Goal: Transaction & Acquisition: Book appointment/travel/reservation

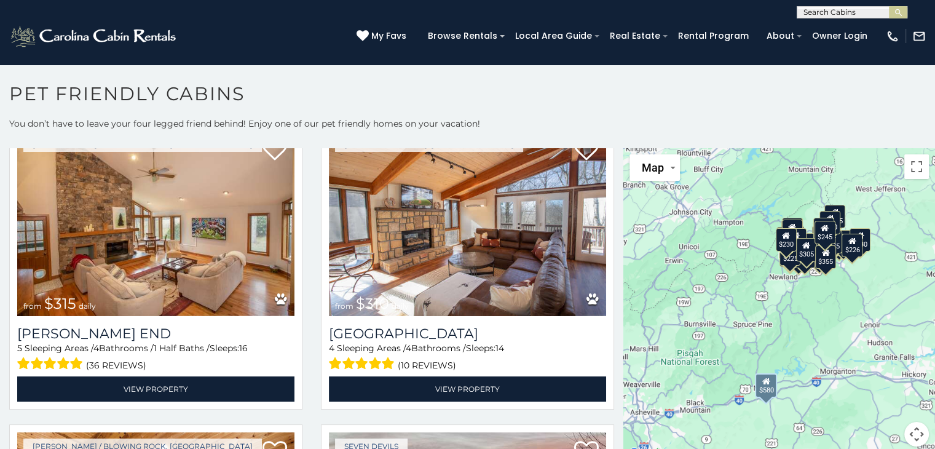
scroll to position [963, 0]
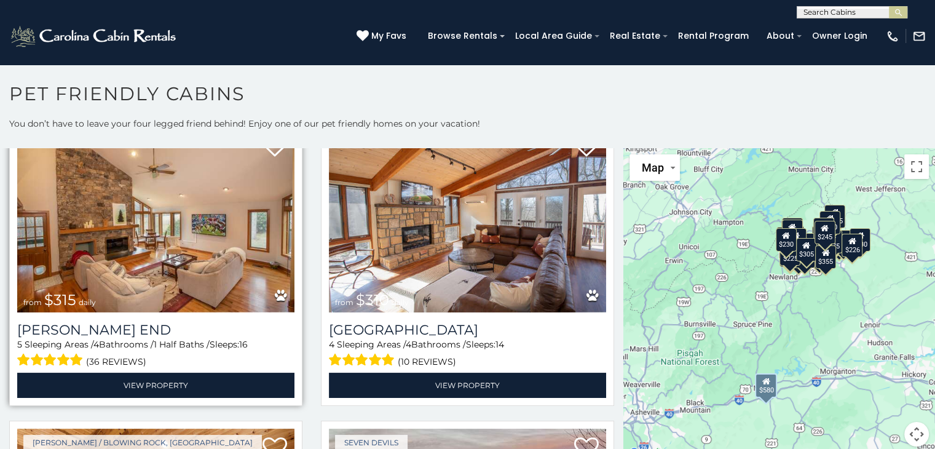
click at [194, 248] on img at bounding box center [155, 220] width 277 height 186
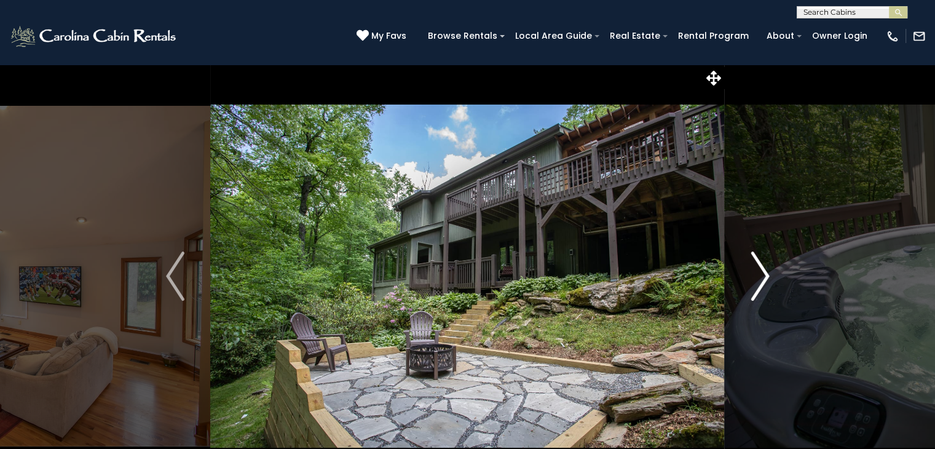
click at [757, 278] on img "Next" at bounding box center [759, 275] width 18 height 49
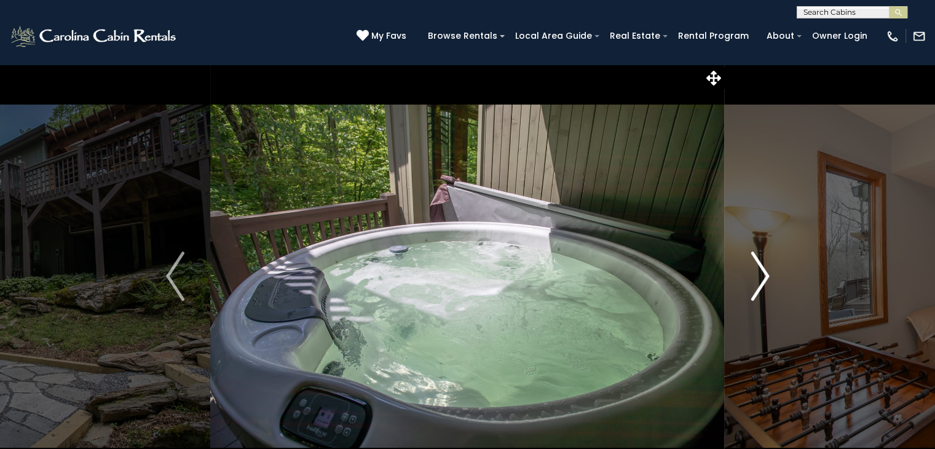
click at [757, 278] on img "Next" at bounding box center [759, 275] width 18 height 49
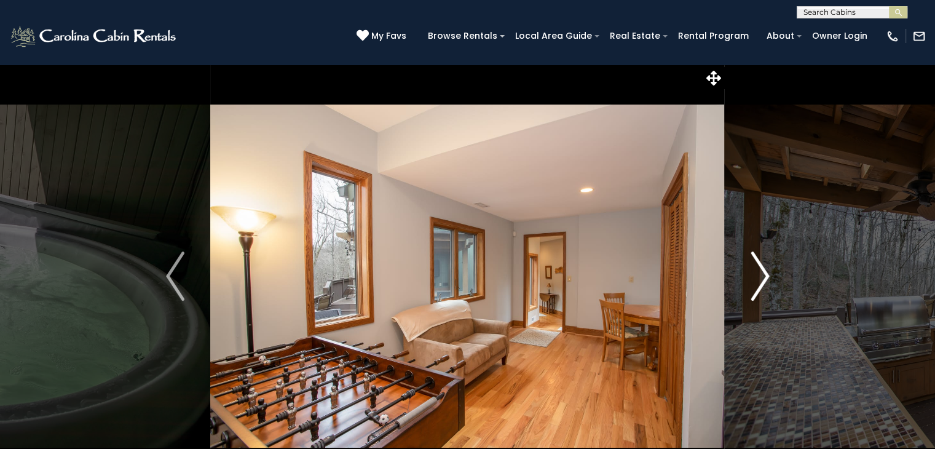
click at [766, 275] on img "Next" at bounding box center [759, 275] width 18 height 49
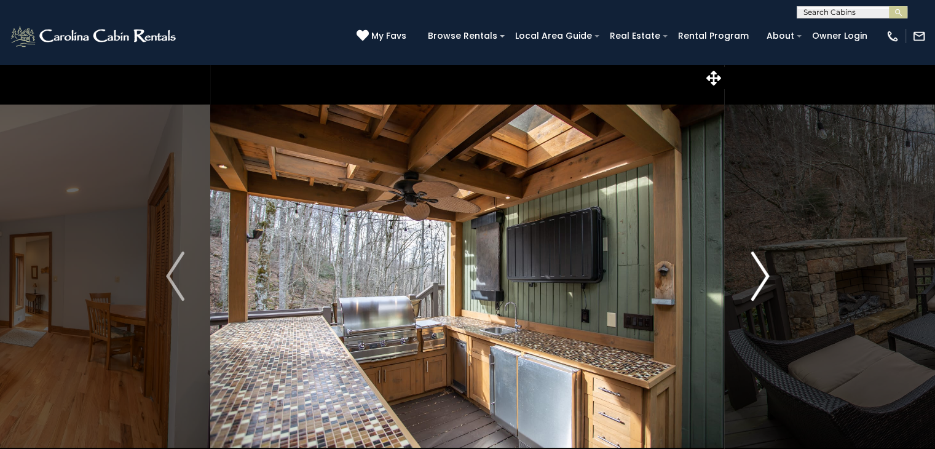
click at [769, 269] on button "Next" at bounding box center [760, 276] width 71 height 424
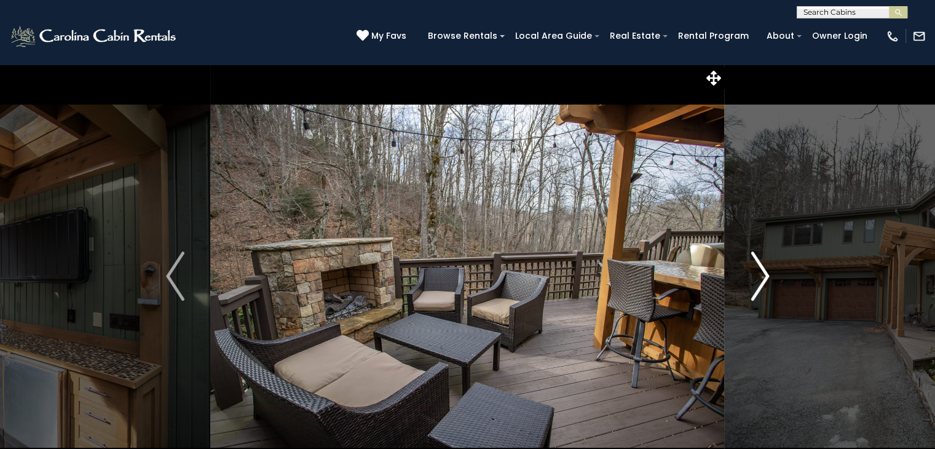
click at [762, 285] on img "Next" at bounding box center [759, 275] width 18 height 49
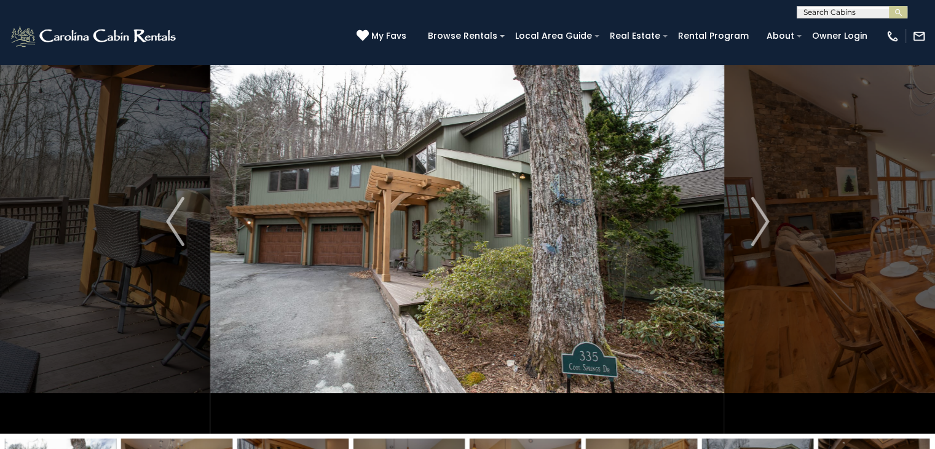
scroll to position [56, 0]
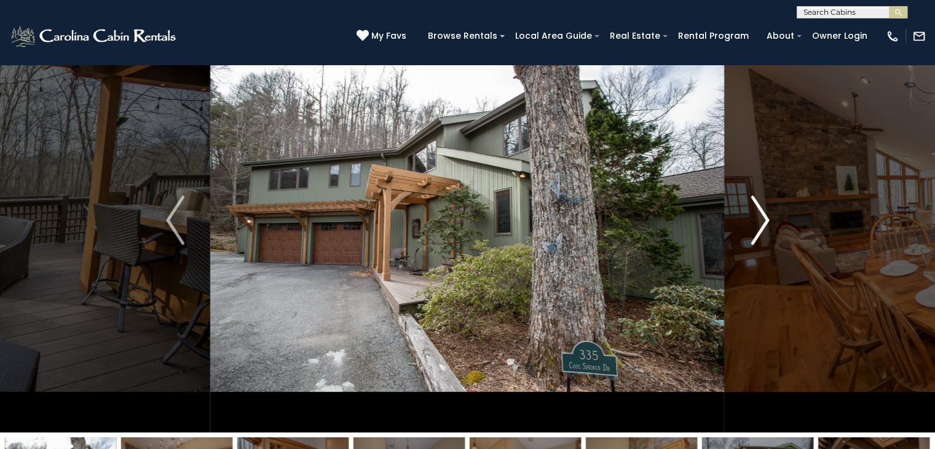
click at [754, 211] on img "Next" at bounding box center [759, 219] width 18 height 49
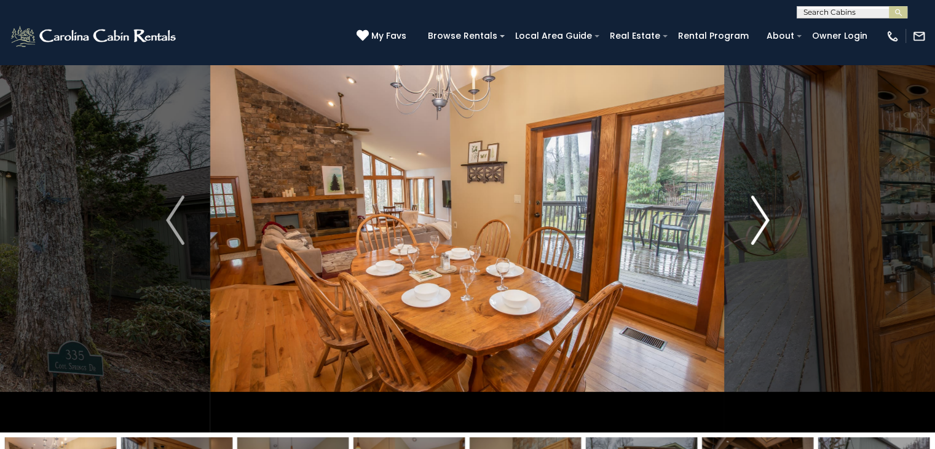
click at [760, 226] on img "Next" at bounding box center [759, 219] width 18 height 49
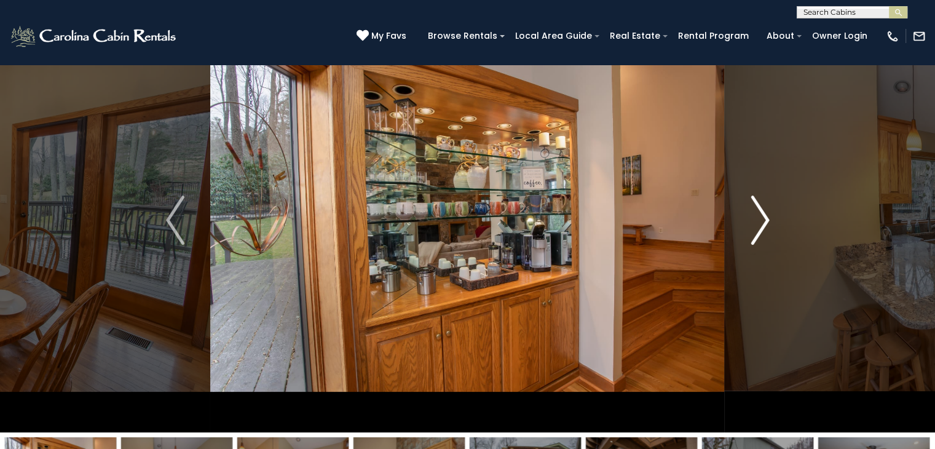
click at [760, 226] on img "Next" at bounding box center [759, 219] width 18 height 49
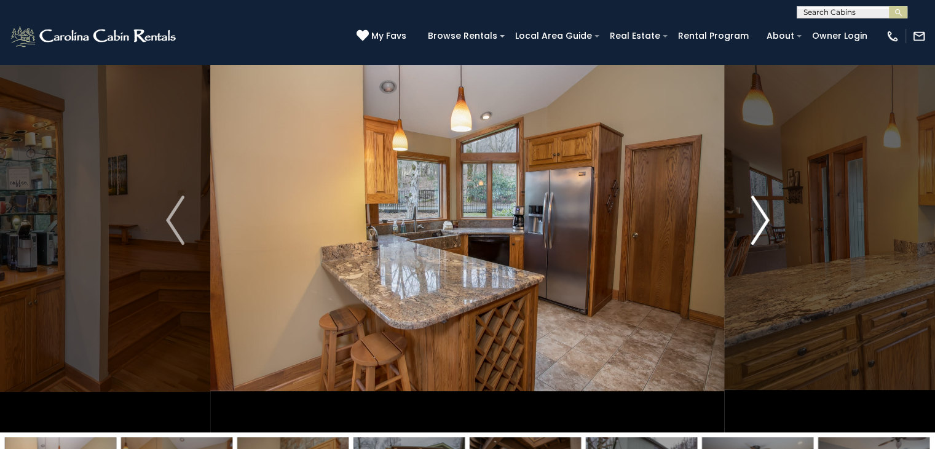
click at [760, 226] on img "Next" at bounding box center [759, 219] width 18 height 49
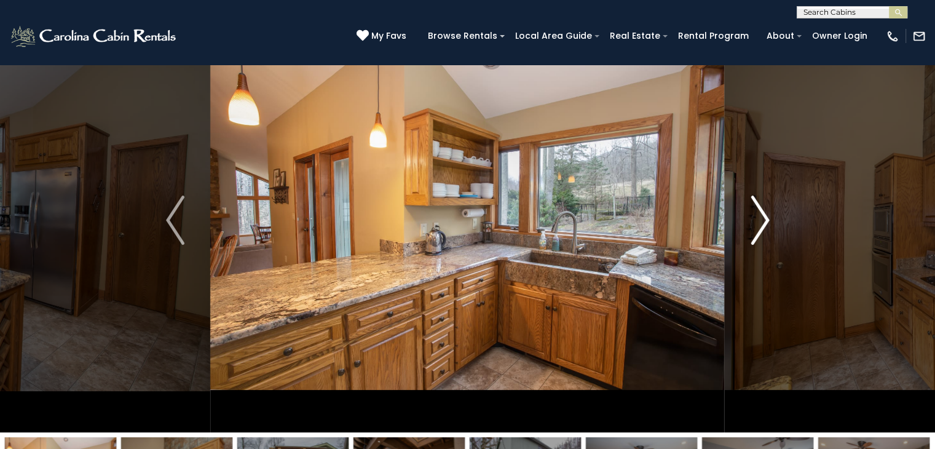
click at [760, 226] on img "Next" at bounding box center [759, 219] width 18 height 49
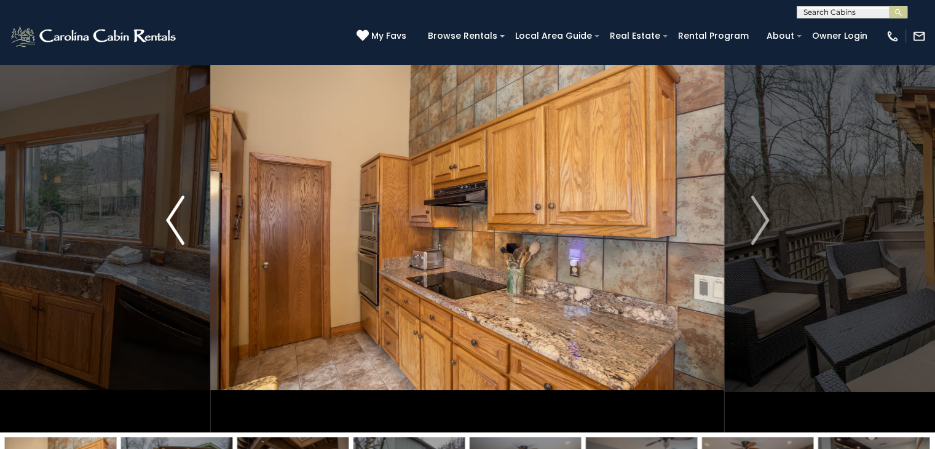
click at [183, 213] on img "Previous" at bounding box center [175, 219] width 18 height 49
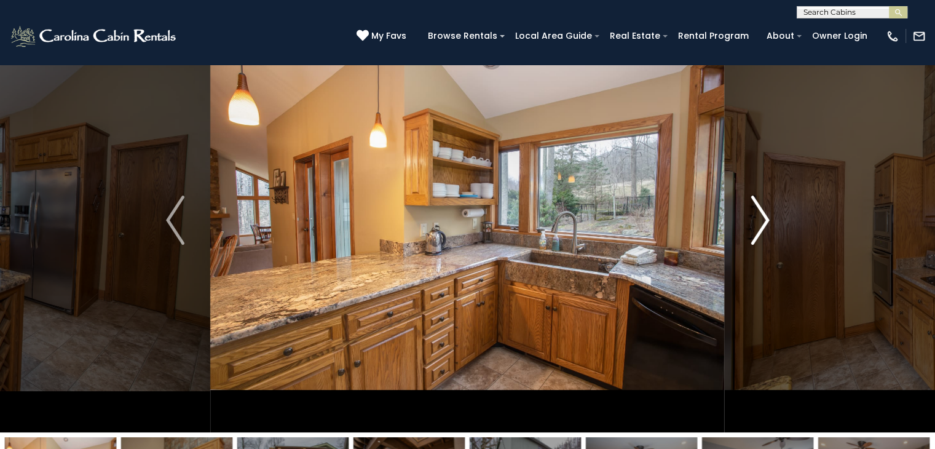
click at [760, 226] on img "Next" at bounding box center [759, 219] width 18 height 49
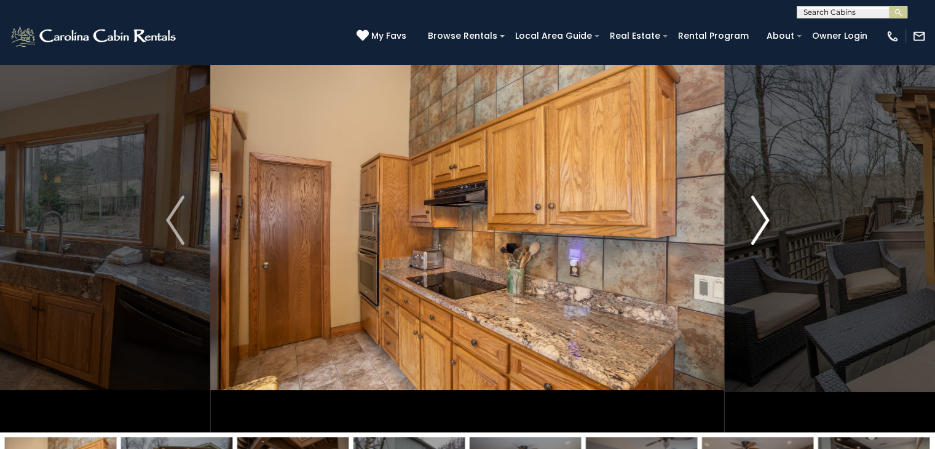
click at [760, 226] on img "Next" at bounding box center [759, 219] width 18 height 49
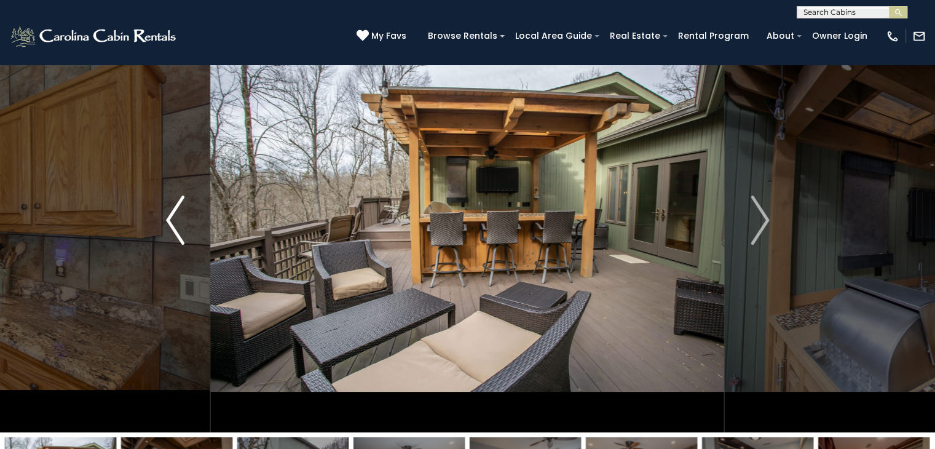
click at [171, 217] on img "Previous" at bounding box center [175, 219] width 18 height 49
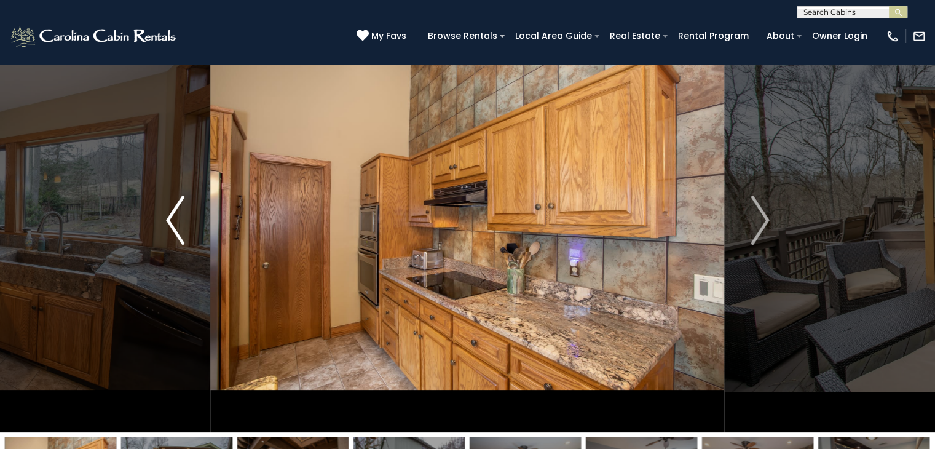
click at [171, 217] on img "Previous" at bounding box center [175, 219] width 18 height 49
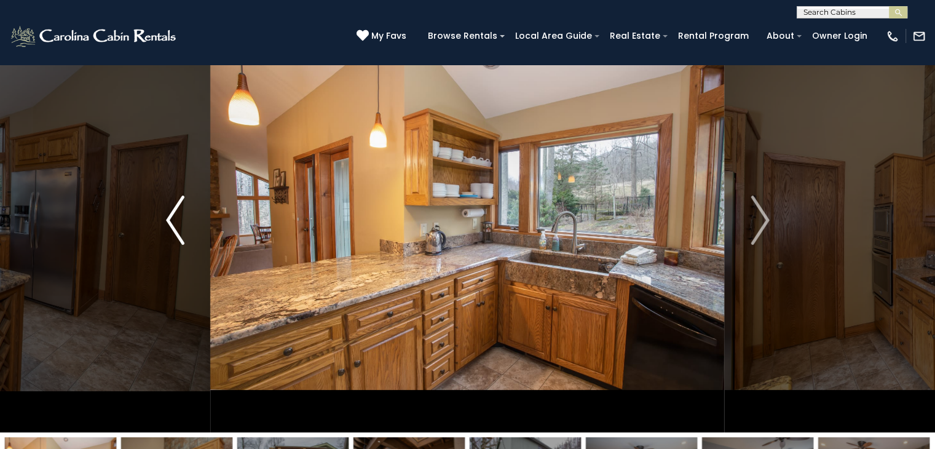
click at [165, 213] on button "Previous" at bounding box center [175, 220] width 71 height 424
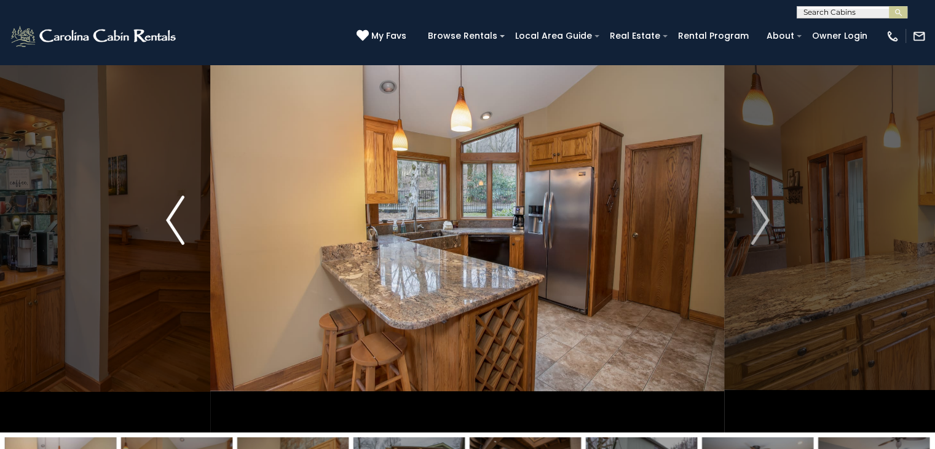
click at [156, 221] on button "Previous" at bounding box center [175, 220] width 71 height 424
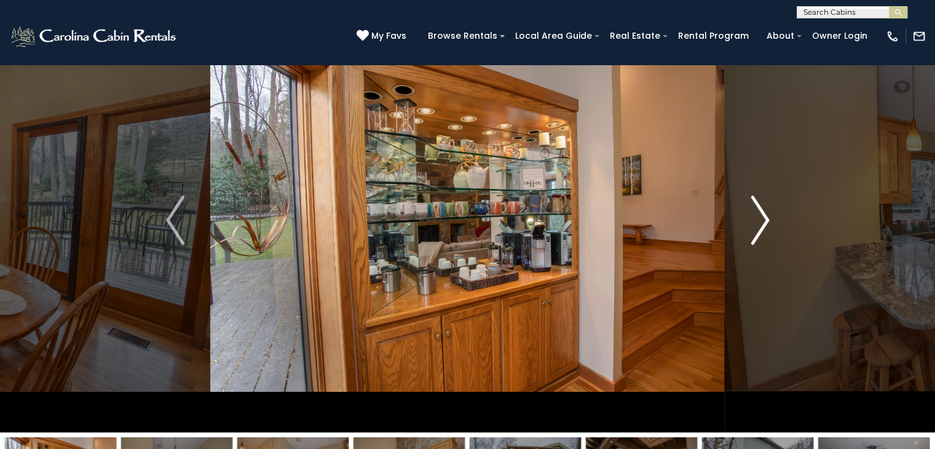
click at [755, 221] on img "Next" at bounding box center [759, 219] width 18 height 49
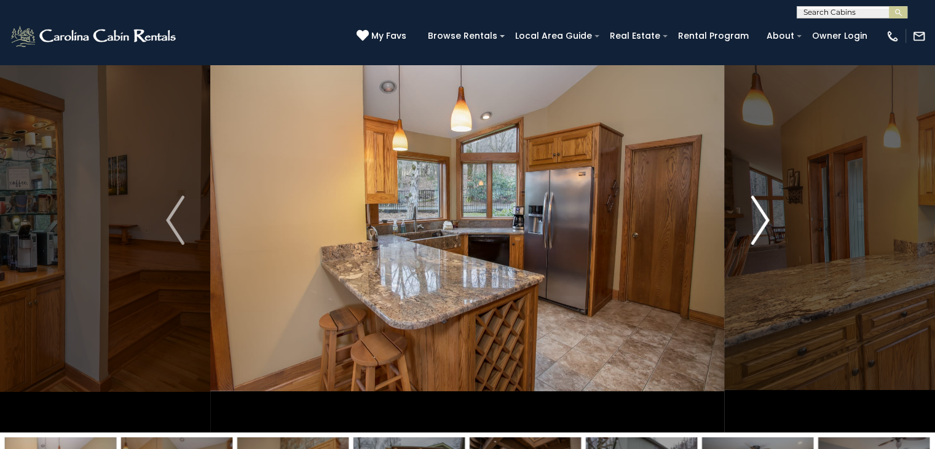
click at [762, 216] on img "Next" at bounding box center [759, 219] width 18 height 49
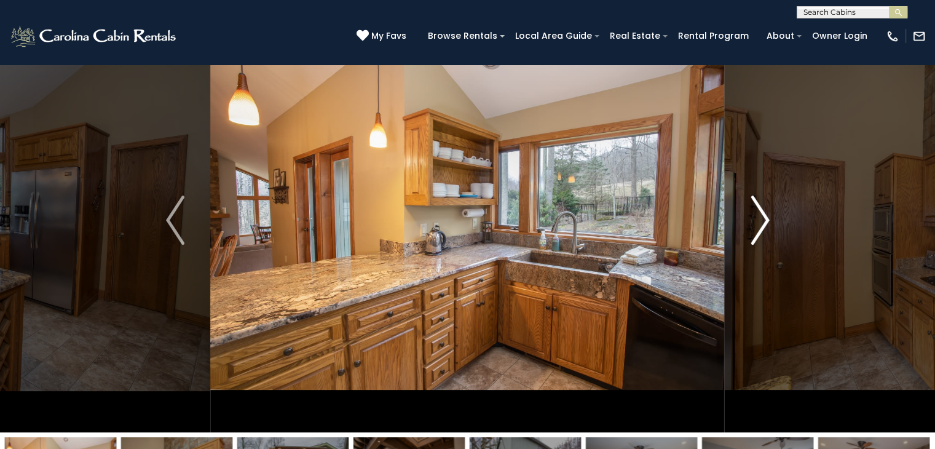
click at [759, 222] on img "Next" at bounding box center [759, 219] width 18 height 49
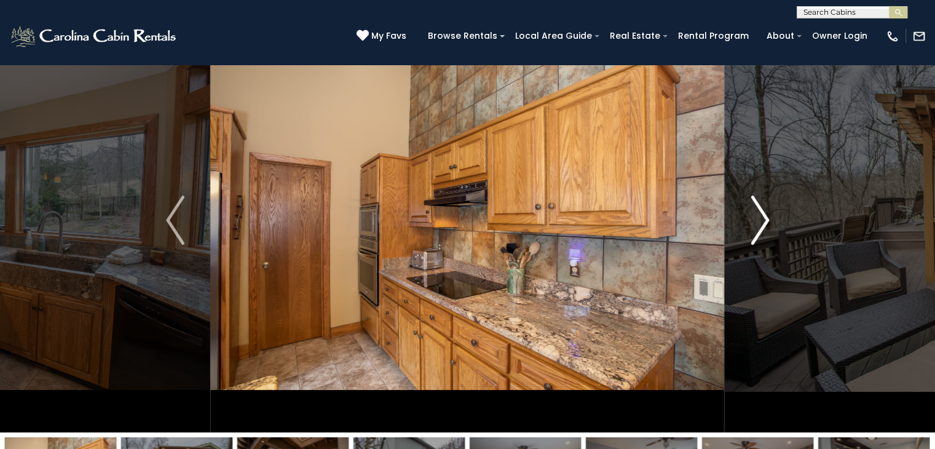
click at [759, 222] on img "Next" at bounding box center [759, 219] width 18 height 49
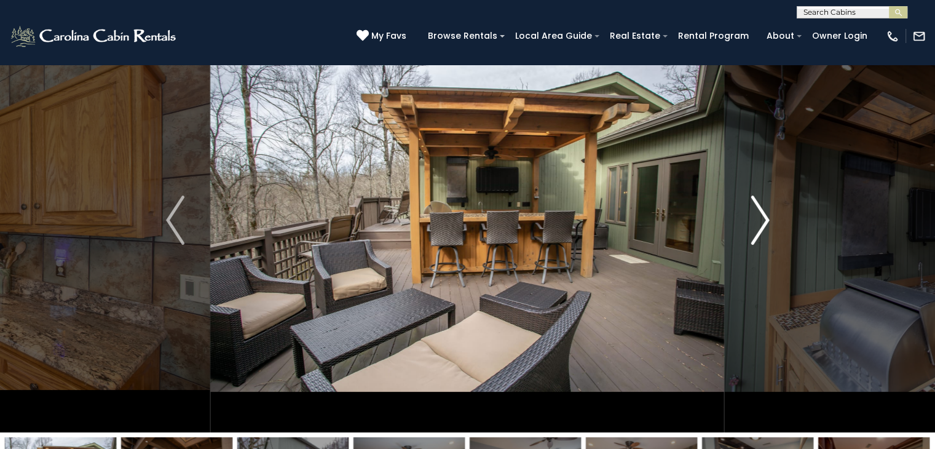
click at [759, 222] on img "Next" at bounding box center [759, 219] width 18 height 49
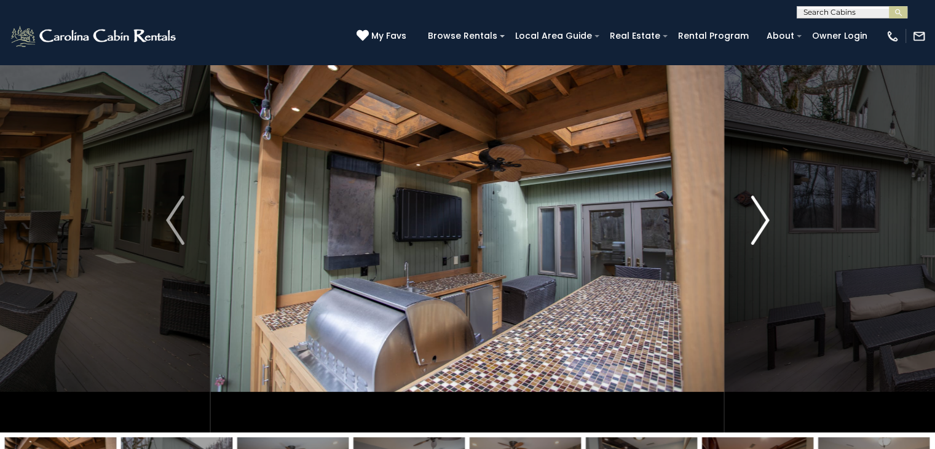
click at [759, 222] on img "Next" at bounding box center [759, 219] width 18 height 49
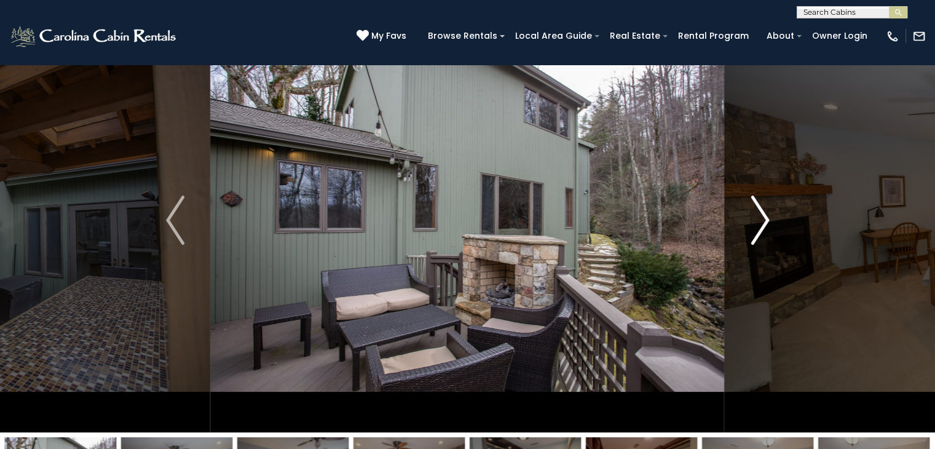
click at [759, 222] on img "Next" at bounding box center [759, 219] width 18 height 49
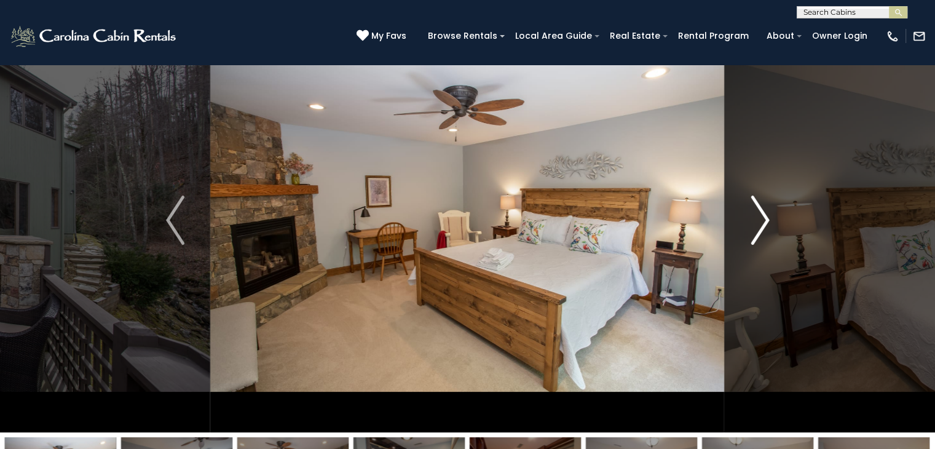
click at [759, 222] on img "Next" at bounding box center [759, 219] width 18 height 49
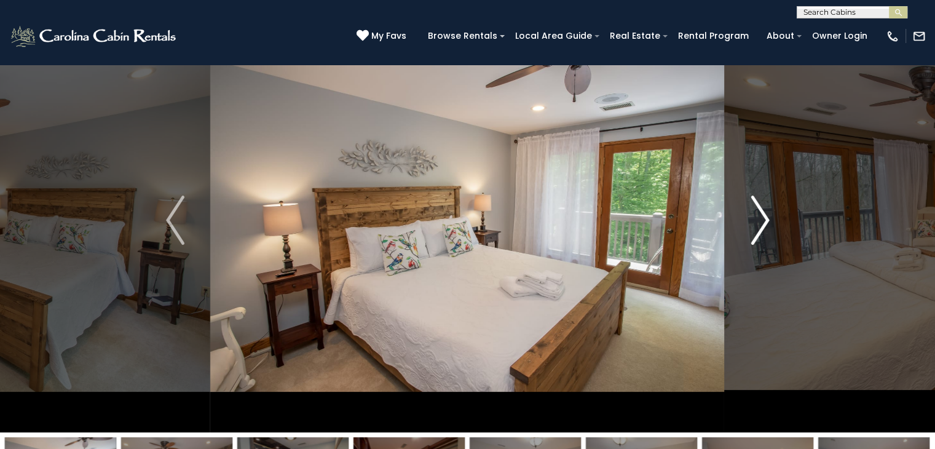
click at [759, 222] on img "Next" at bounding box center [759, 219] width 18 height 49
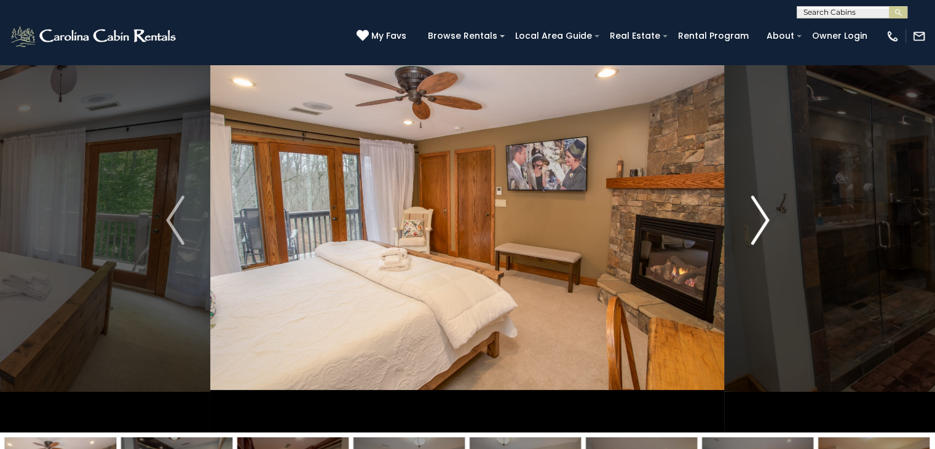
click at [759, 222] on img "Next" at bounding box center [759, 219] width 18 height 49
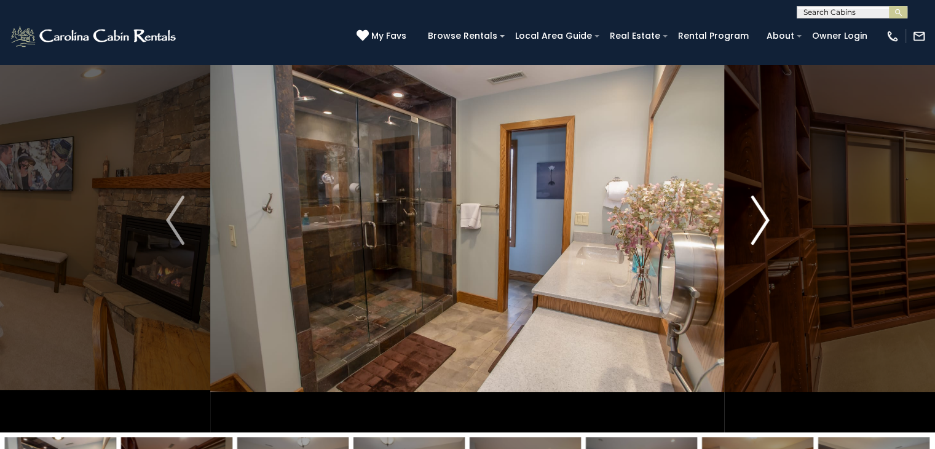
click at [759, 222] on img "Next" at bounding box center [759, 219] width 18 height 49
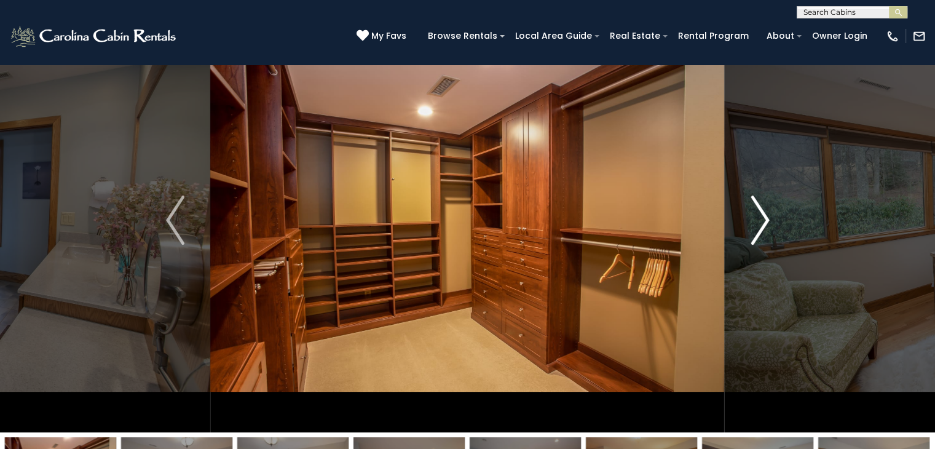
click at [759, 222] on img "Next" at bounding box center [759, 219] width 18 height 49
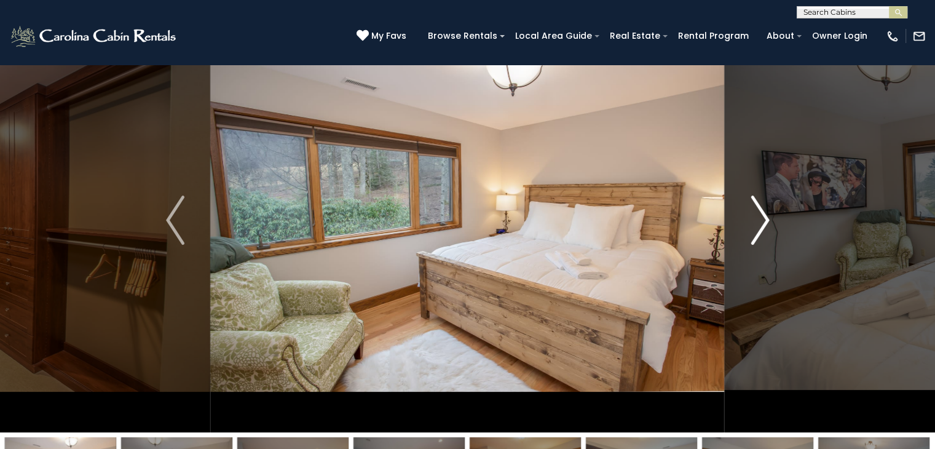
click at [759, 222] on img "Next" at bounding box center [759, 219] width 18 height 49
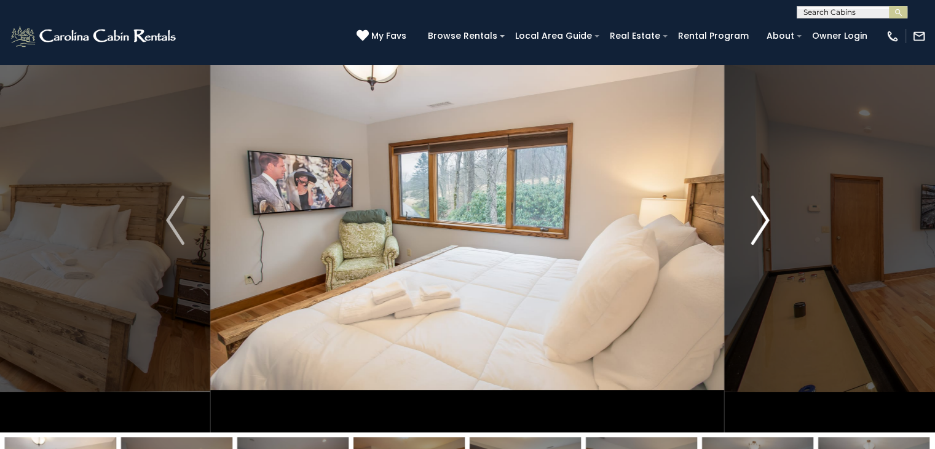
click at [759, 222] on img "Next" at bounding box center [759, 219] width 18 height 49
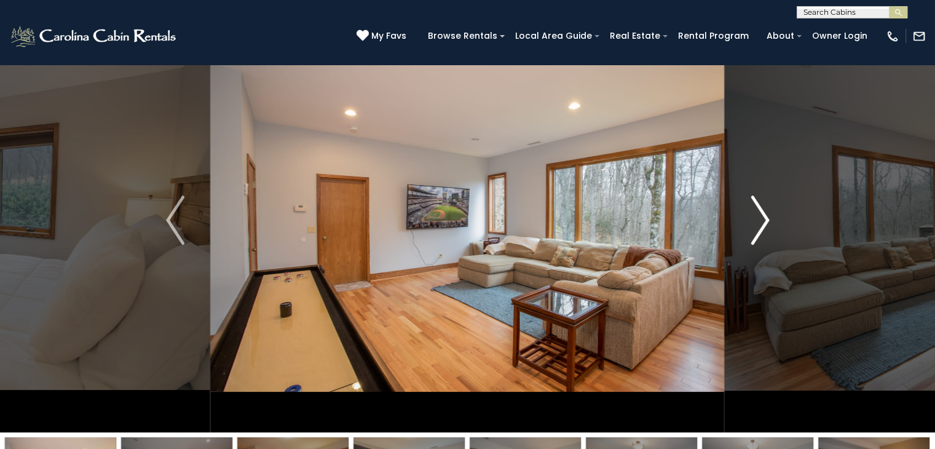
click at [759, 222] on img "Next" at bounding box center [759, 219] width 18 height 49
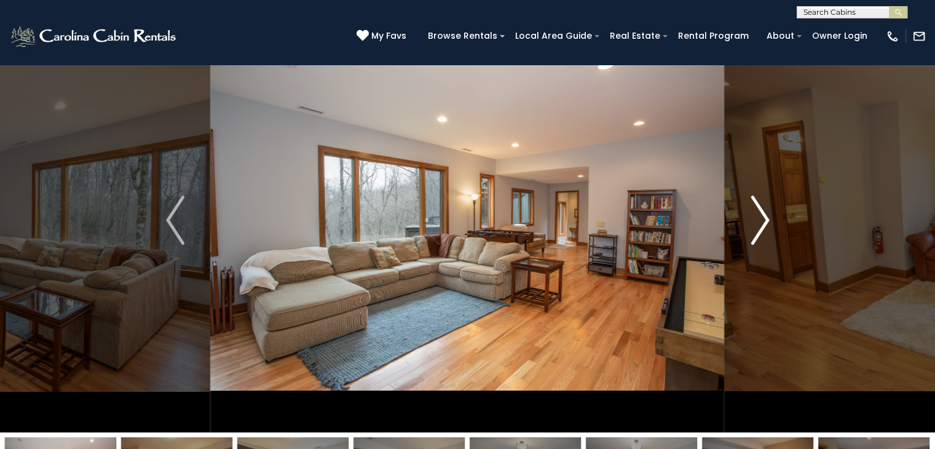
click at [759, 222] on img "Next" at bounding box center [759, 219] width 18 height 49
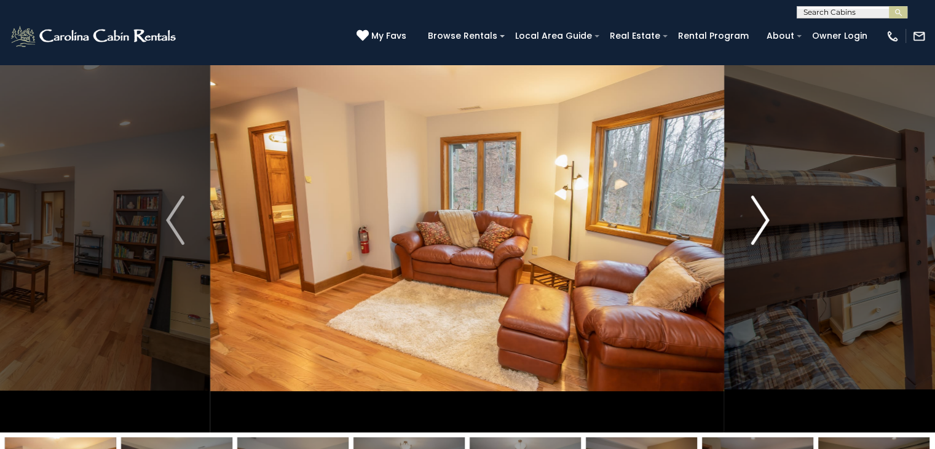
click at [759, 222] on img "Next" at bounding box center [759, 219] width 18 height 49
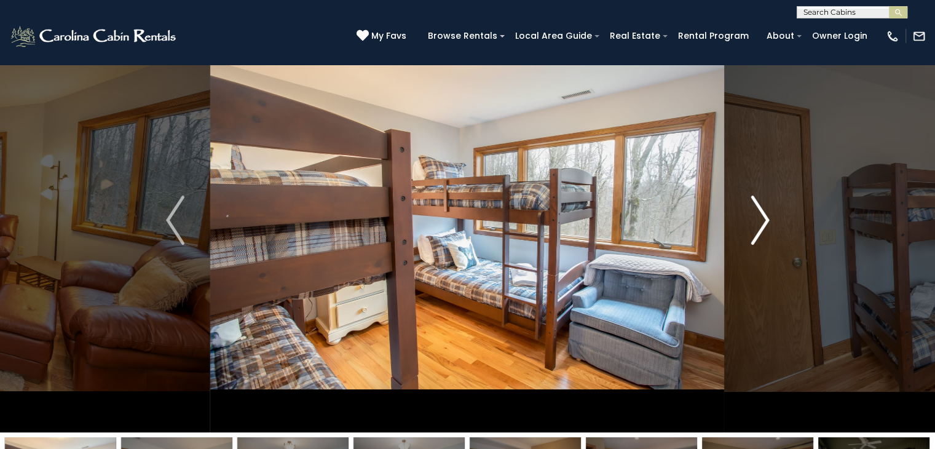
click at [759, 222] on img "Next" at bounding box center [759, 219] width 18 height 49
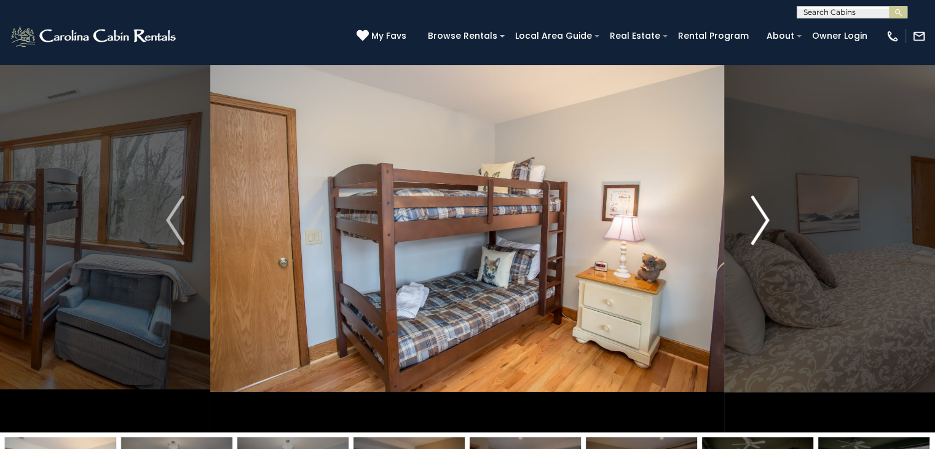
click at [759, 222] on img "Next" at bounding box center [759, 219] width 18 height 49
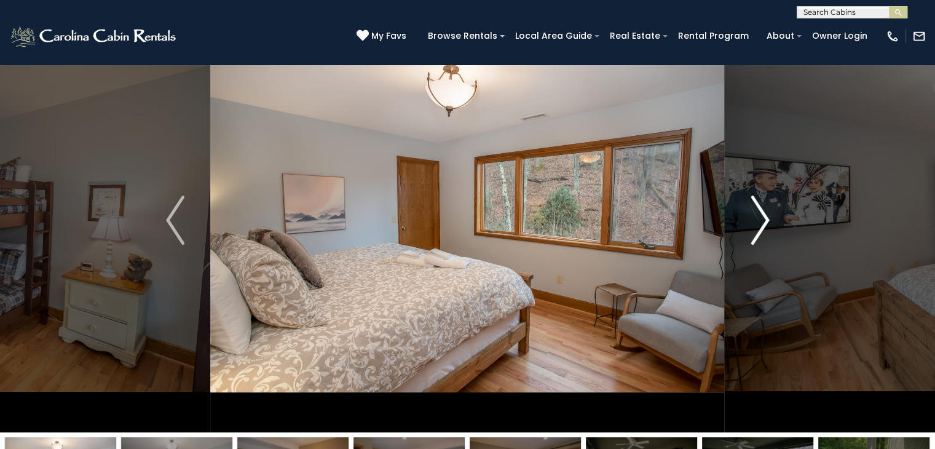
click at [759, 222] on img "Next" at bounding box center [759, 219] width 18 height 49
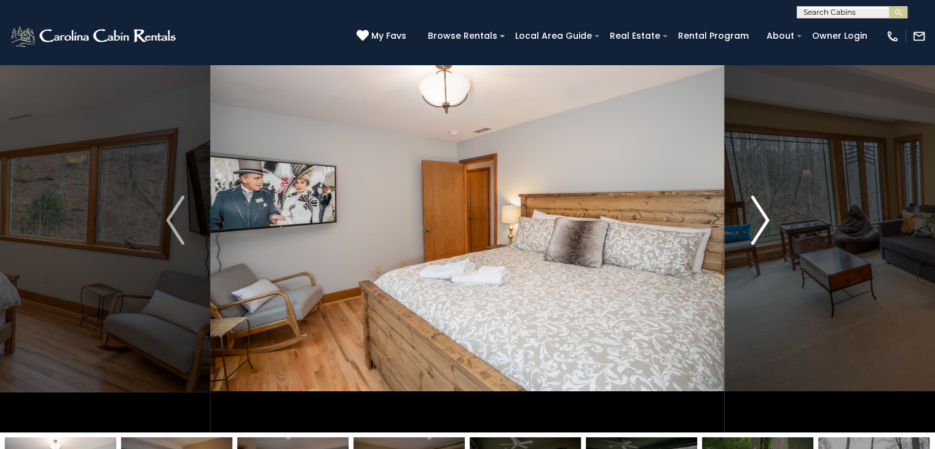
click at [751, 231] on img "Next" at bounding box center [759, 219] width 18 height 49
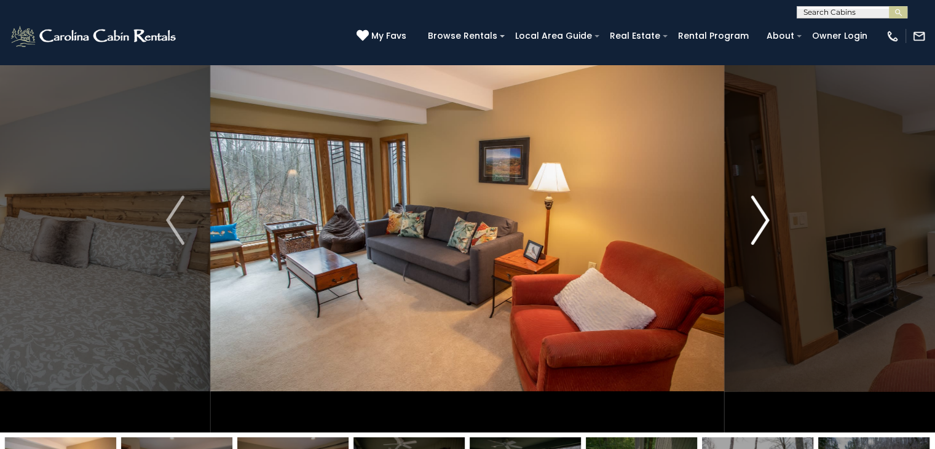
click at [753, 224] on img "Next" at bounding box center [759, 219] width 18 height 49
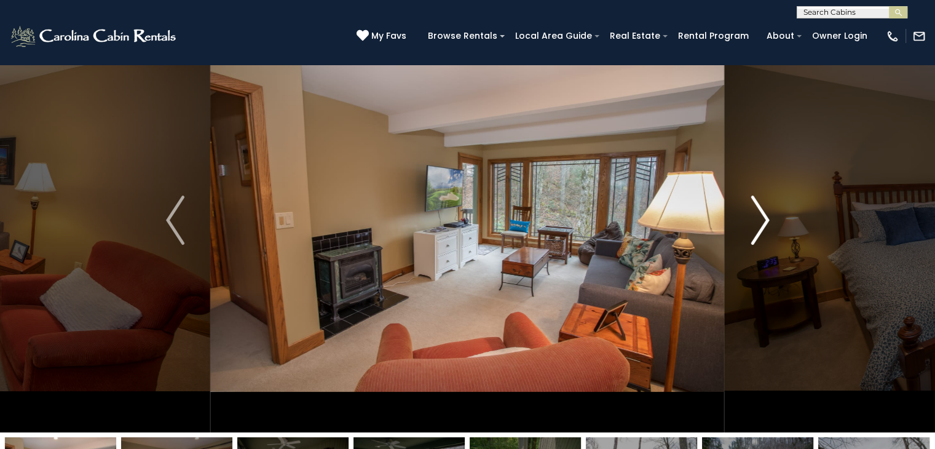
click at [753, 224] on img "Next" at bounding box center [759, 219] width 18 height 49
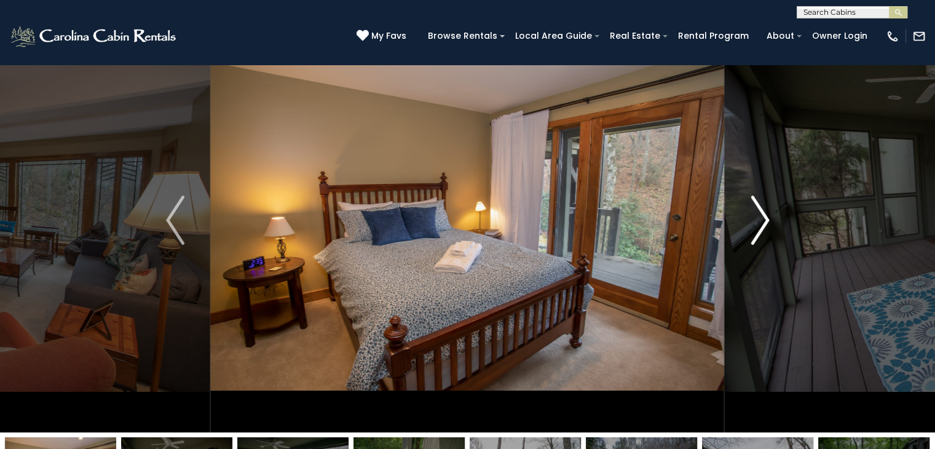
click at [761, 219] on img "Next" at bounding box center [759, 219] width 18 height 49
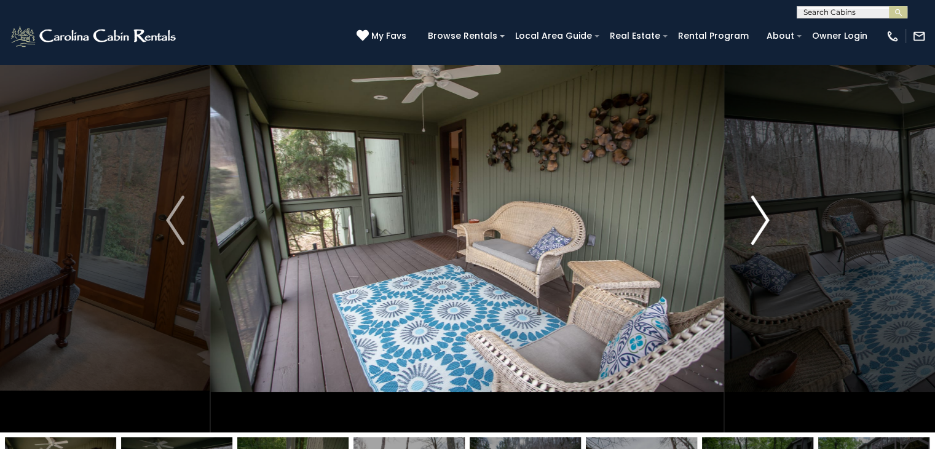
click at [761, 219] on img "Next" at bounding box center [759, 219] width 18 height 49
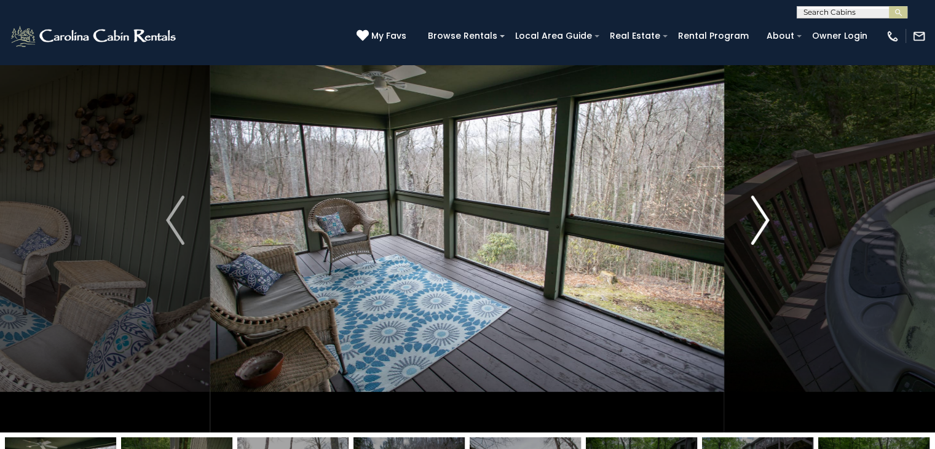
click at [761, 219] on img "Next" at bounding box center [759, 219] width 18 height 49
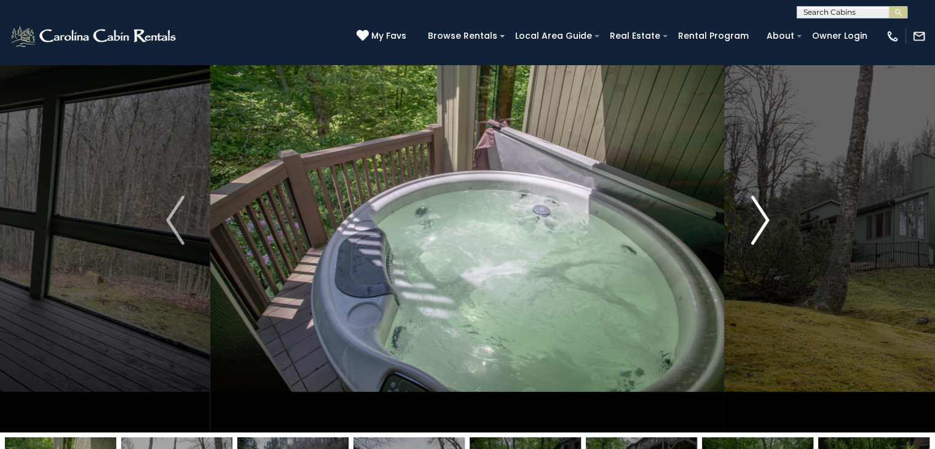
click at [761, 219] on img "Next" at bounding box center [759, 219] width 18 height 49
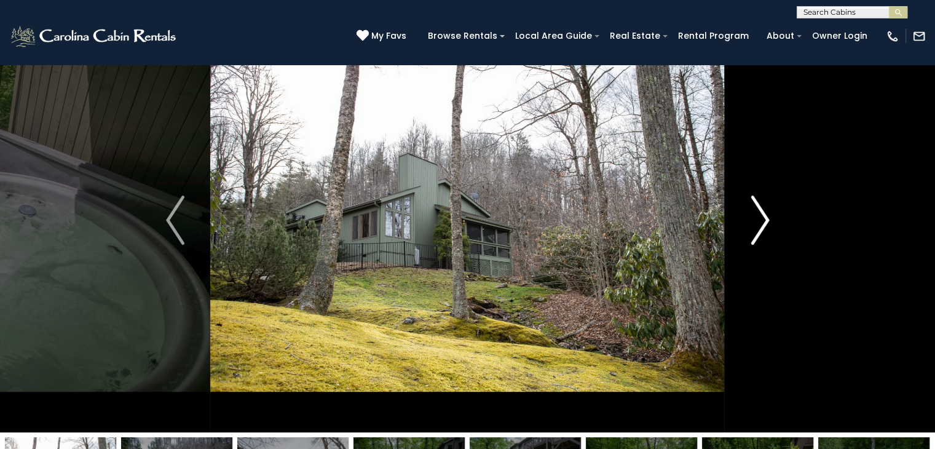
click at [757, 226] on img "Next" at bounding box center [759, 219] width 18 height 49
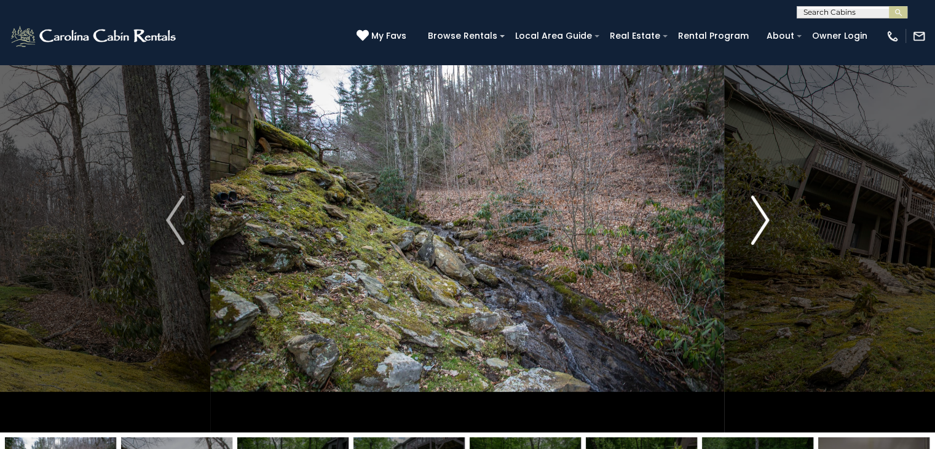
click at [757, 226] on img "Next" at bounding box center [759, 219] width 18 height 49
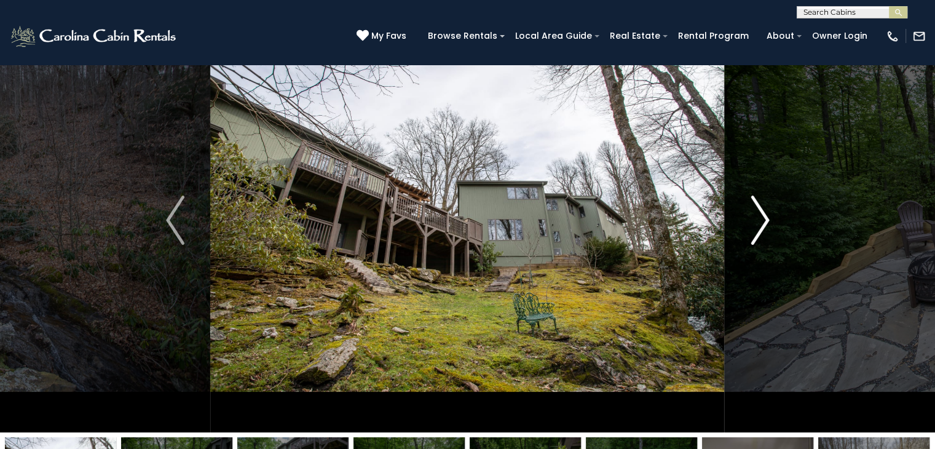
click at [757, 226] on img "Next" at bounding box center [759, 219] width 18 height 49
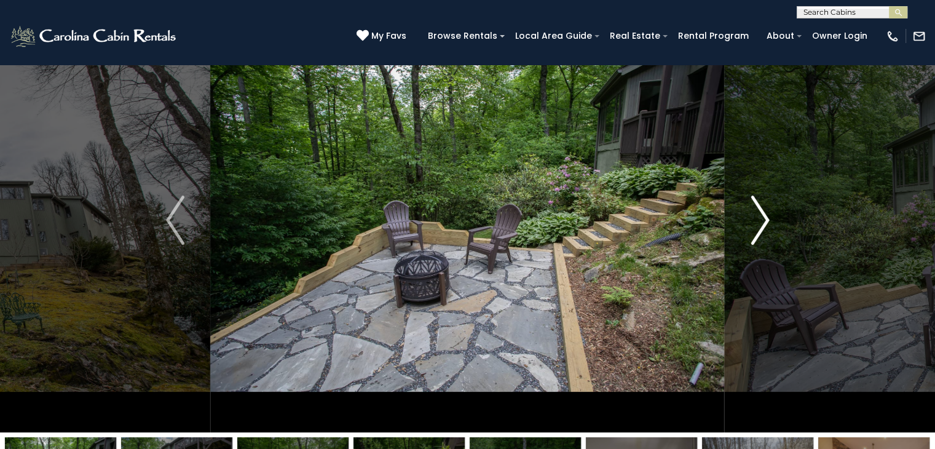
click at [764, 222] on img "Next" at bounding box center [759, 219] width 18 height 49
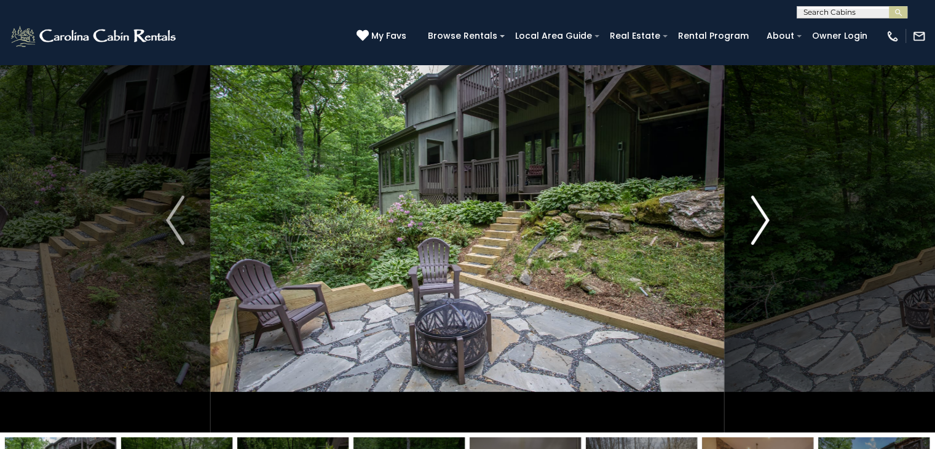
click at [764, 222] on img "Next" at bounding box center [759, 219] width 18 height 49
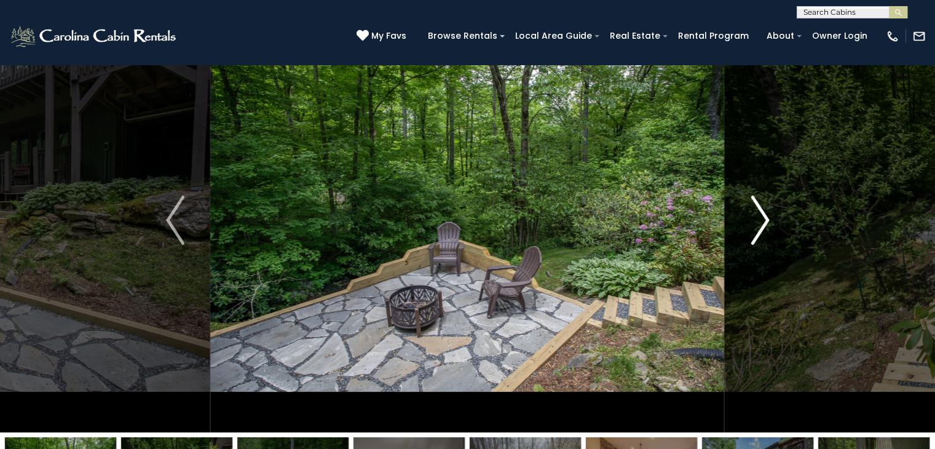
click at [764, 222] on img "Next" at bounding box center [759, 219] width 18 height 49
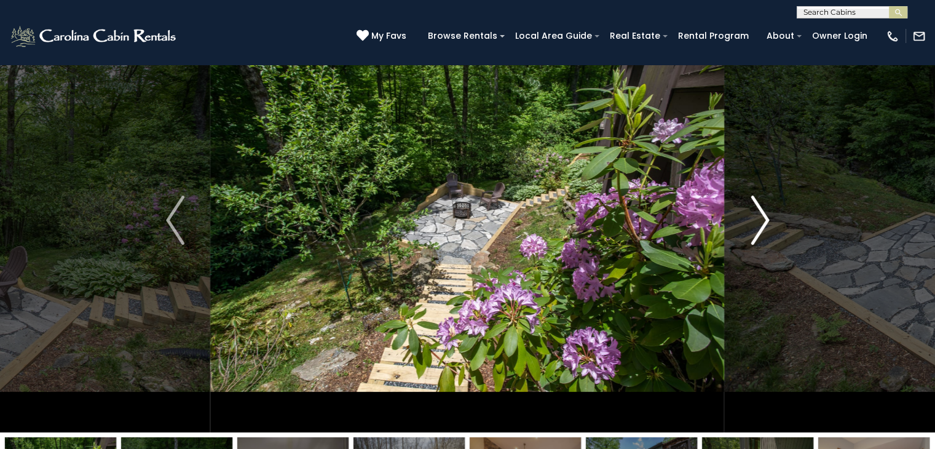
click at [764, 222] on img "Next" at bounding box center [759, 219] width 18 height 49
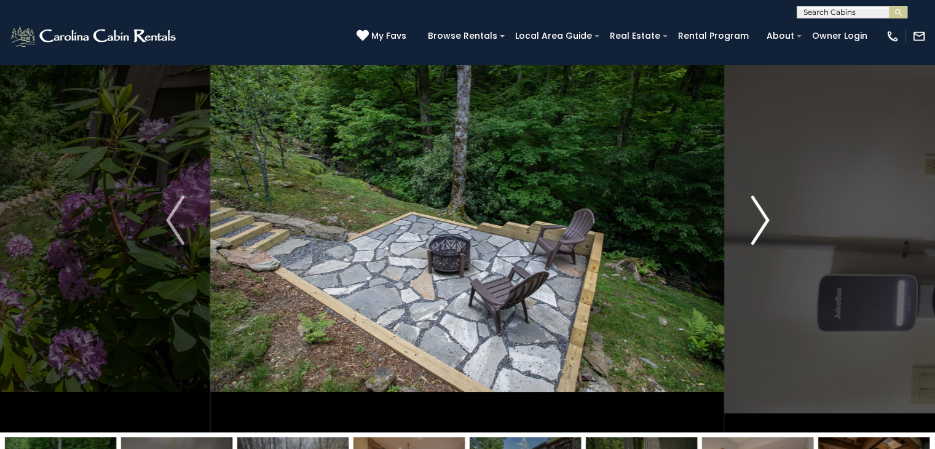
click at [755, 219] on img "Next" at bounding box center [759, 219] width 18 height 49
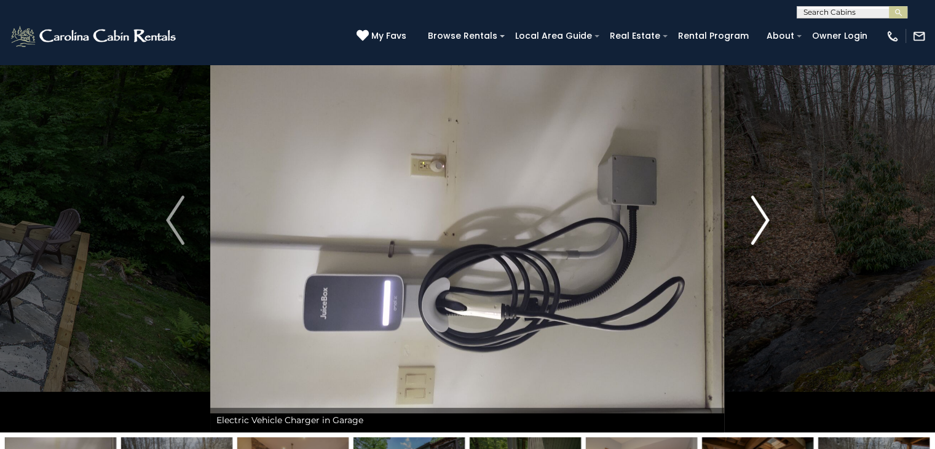
click at [755, 219] on img "Next" at bounding box center [759, 219] width 18 height 49
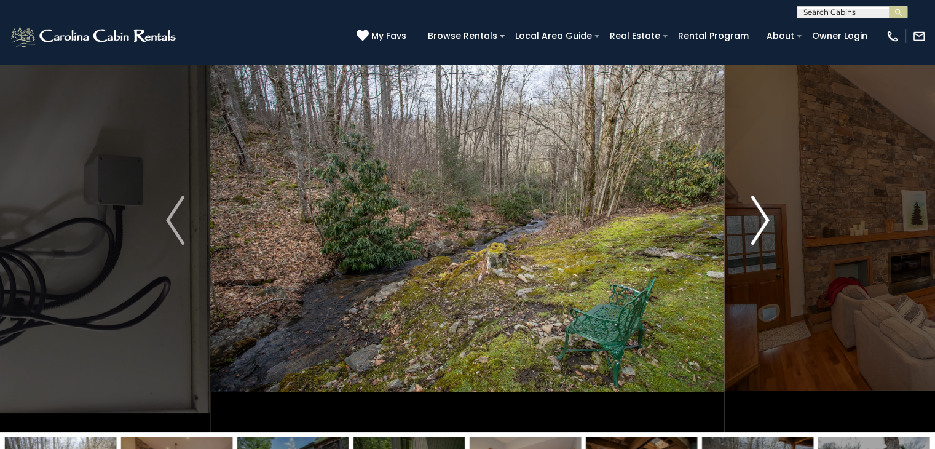
click at [763, 219] on img "Next" at bounding box center [759, 219] width 18 height 49
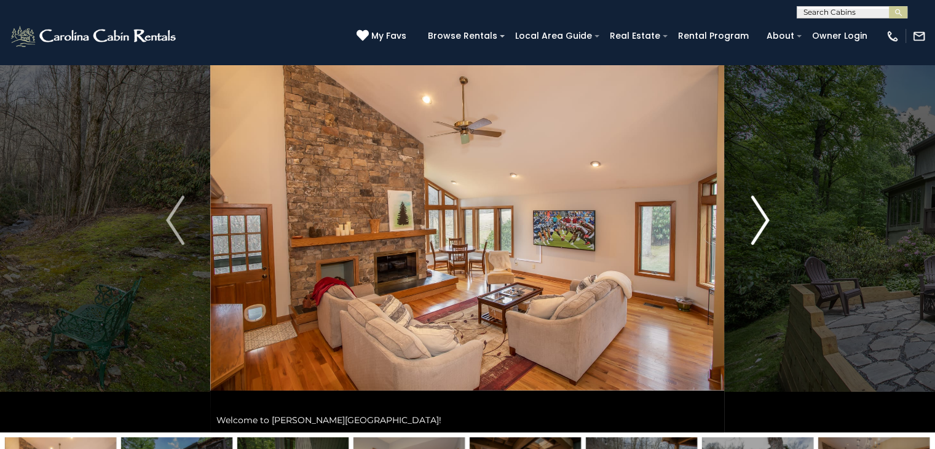
click at [763, 219] on img "Next" at bounding box center [759, 219] width 18 height 49
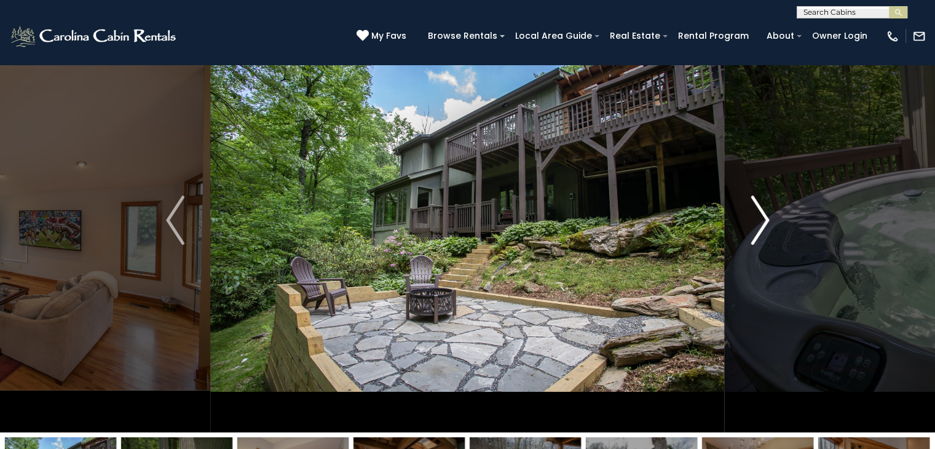
click at [758, 226] on img "Next" at bounding box center [759, 219] width 18 height 49
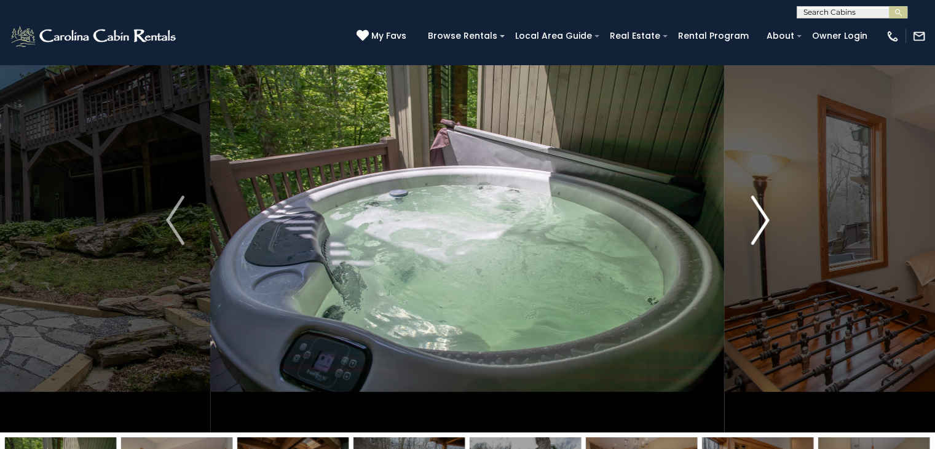
click at [758, 226] on img "Next" at bounding box center [759, 219] width 18 height 49
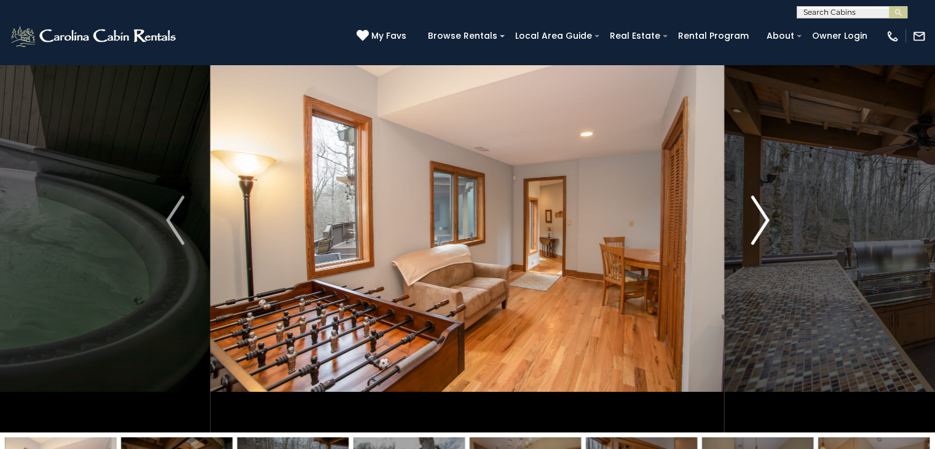
click at [758, 226] on img "Next" at bounding box center [759, 219] width 18 height 49
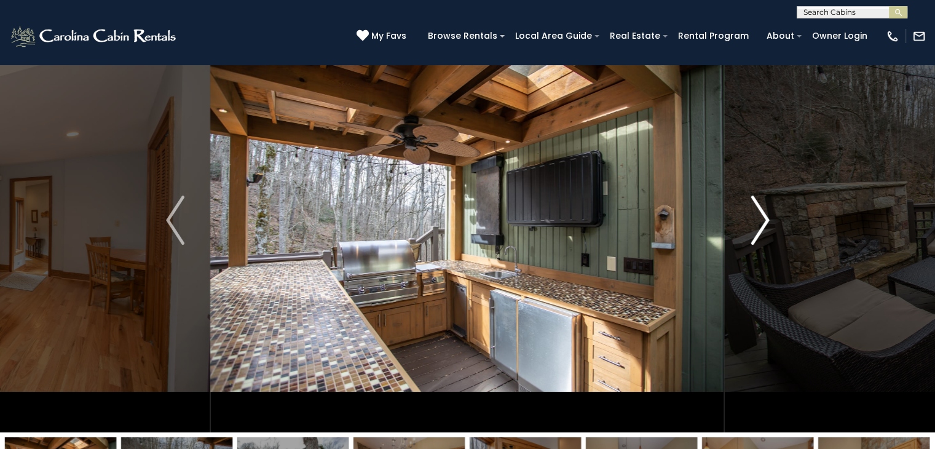
click at [758, 226] on img "Next" at bounding box center [759, 219] width 18 height 49
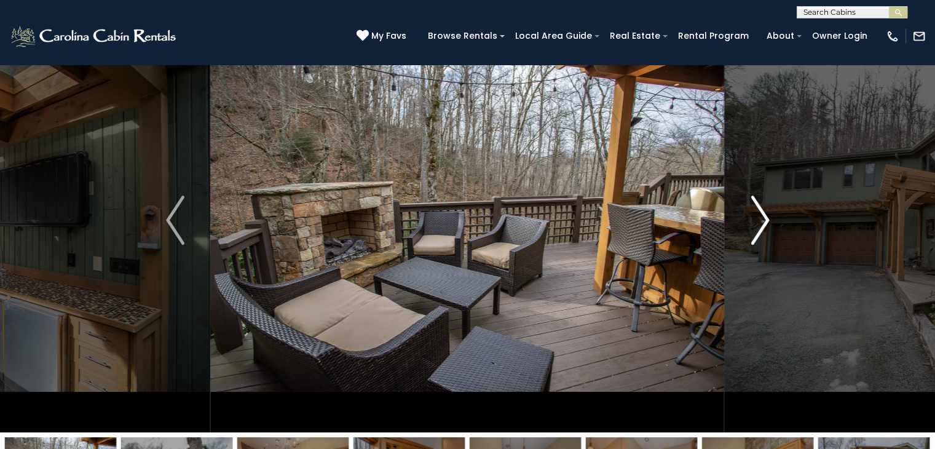
click at [758, 226] on img "Next" at bounding box center [759, 219] width 18 height 49
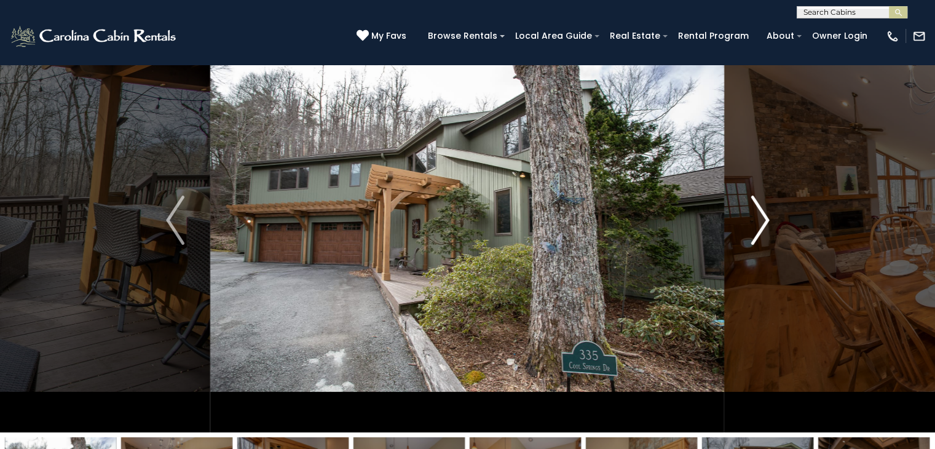
click at [758, 226] on img "Next" at bounding box center [759, 219] width 18 height 49
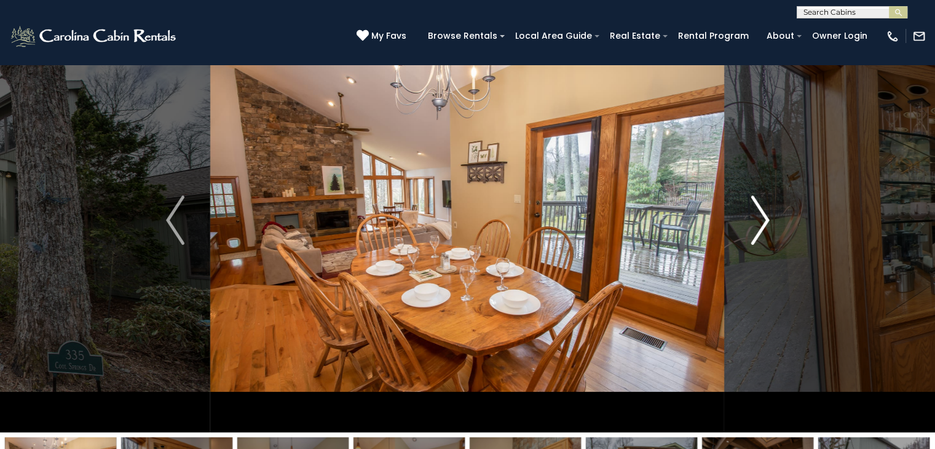
click at [753, 234] on img "Next" at bounding box center [759, 219] width 18 height 49
